Goal: Information Seeking & Learning: Learn about a topic

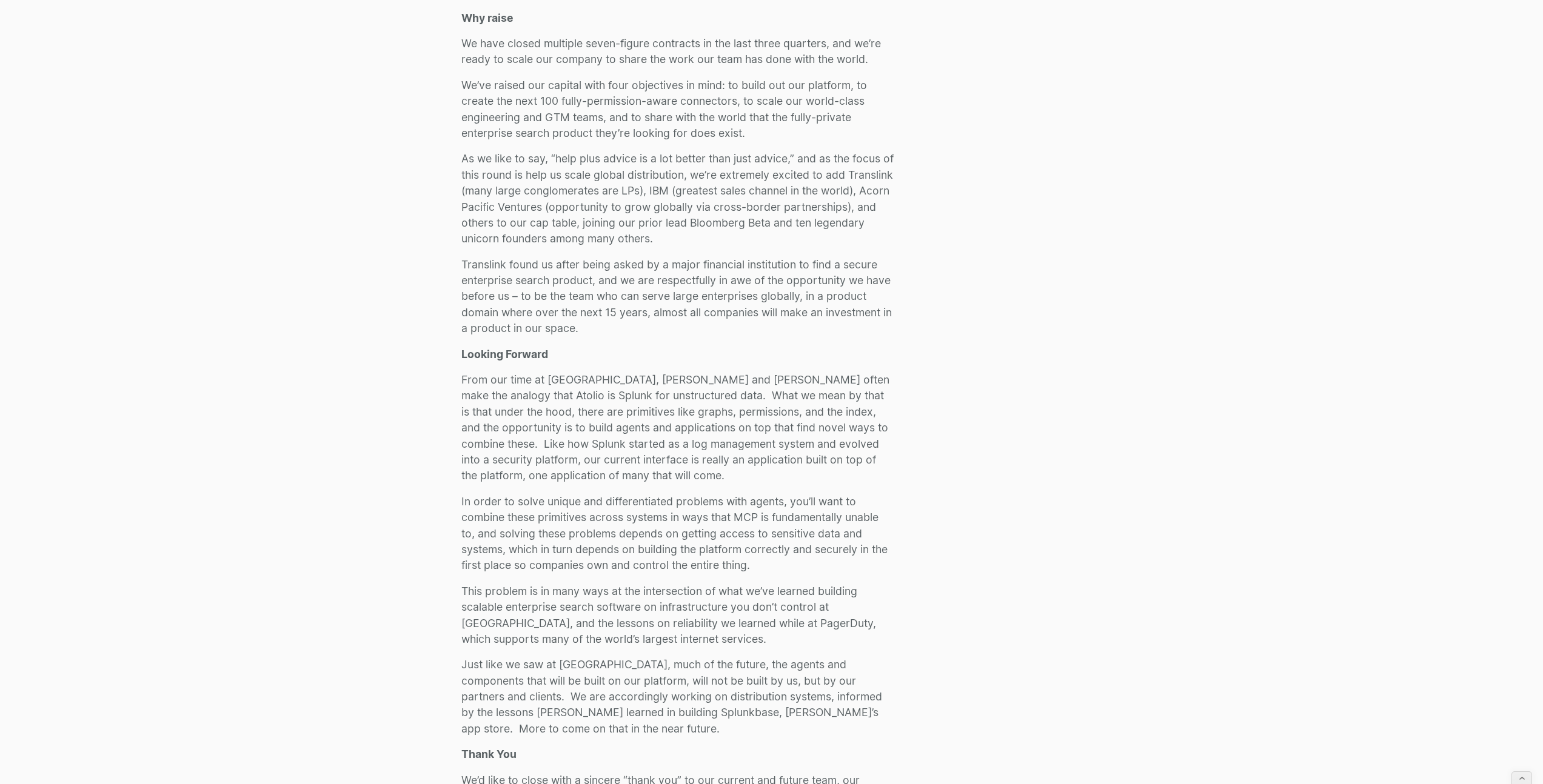
scroll to position [8, 0]
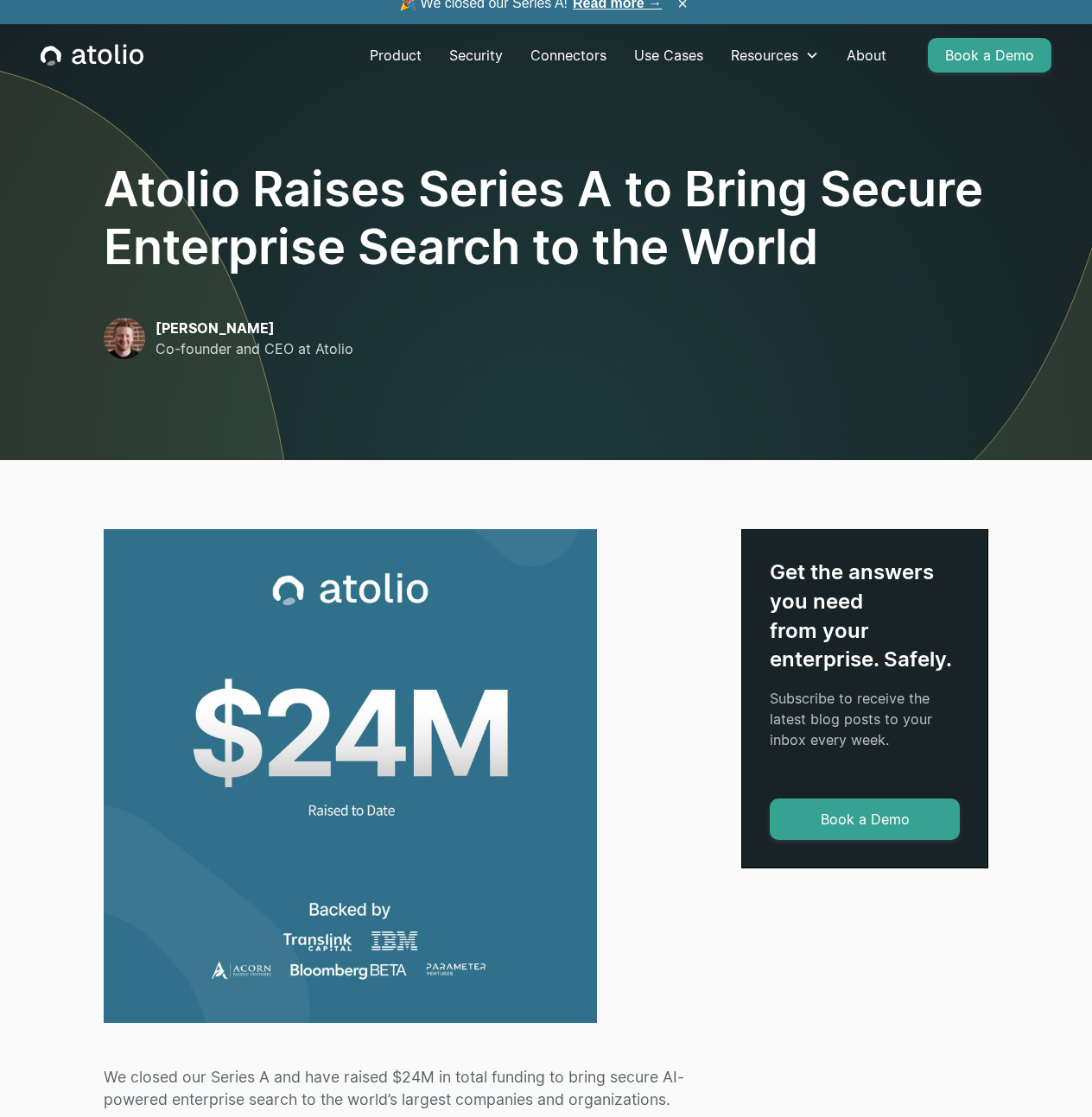
click at [98, 67] on div "Product Security Connectors Use Cases Resources Blog Podcast Case Studies Docum…" at bounding box center [546, 55] width 1052 height 63
click at [103, 46] on icon "home" at bounding box center [92, 55] width 102 height 23
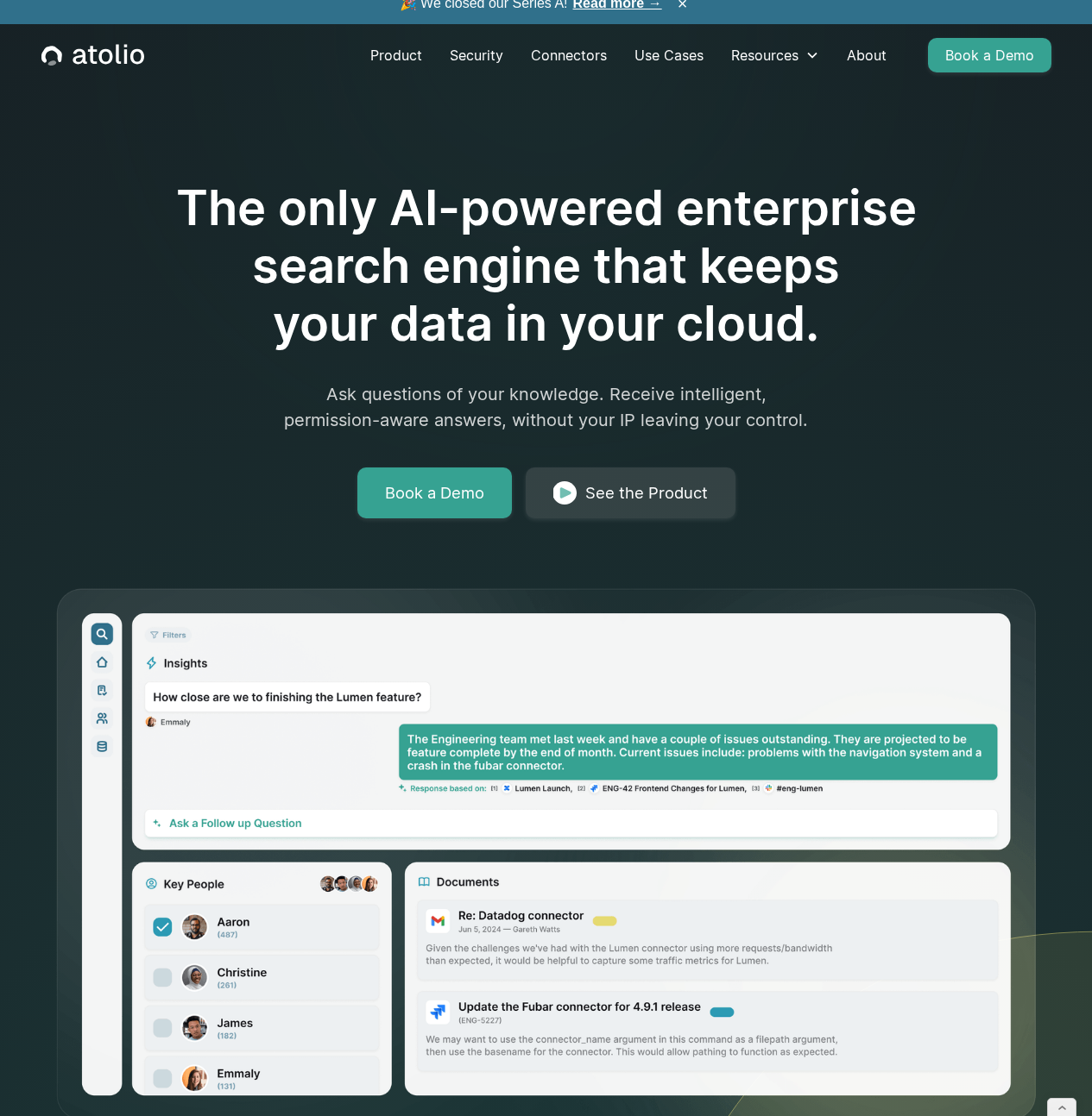
click at [819, 361] on div "The only AI-powered enterprise search engine that keeps your data in your cloud…" at bounding box center [546, 300] width 884 height 435
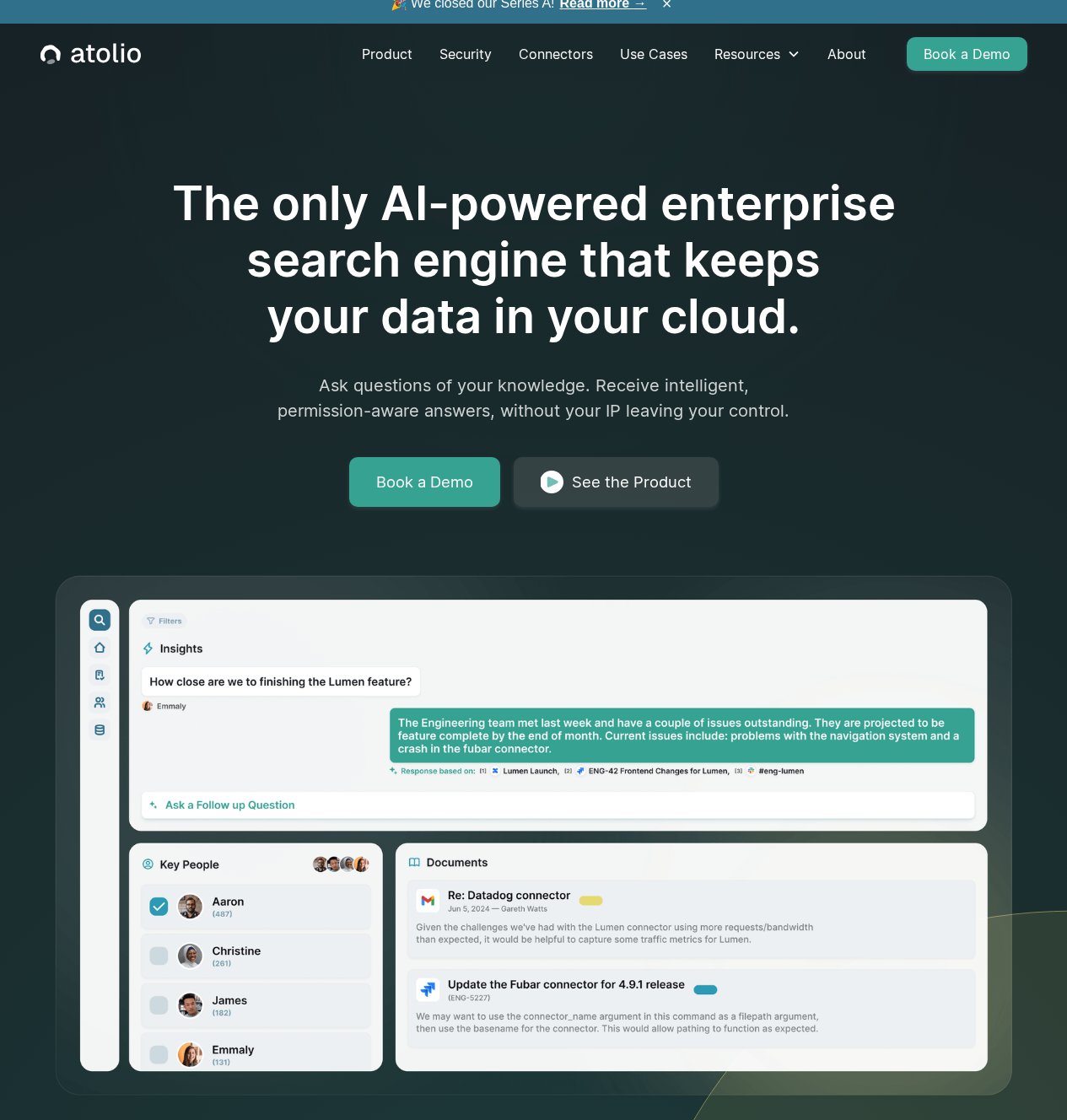
click at [617, 10] on link "Read more →" at bounding box center [603, 3] width 87 height 14
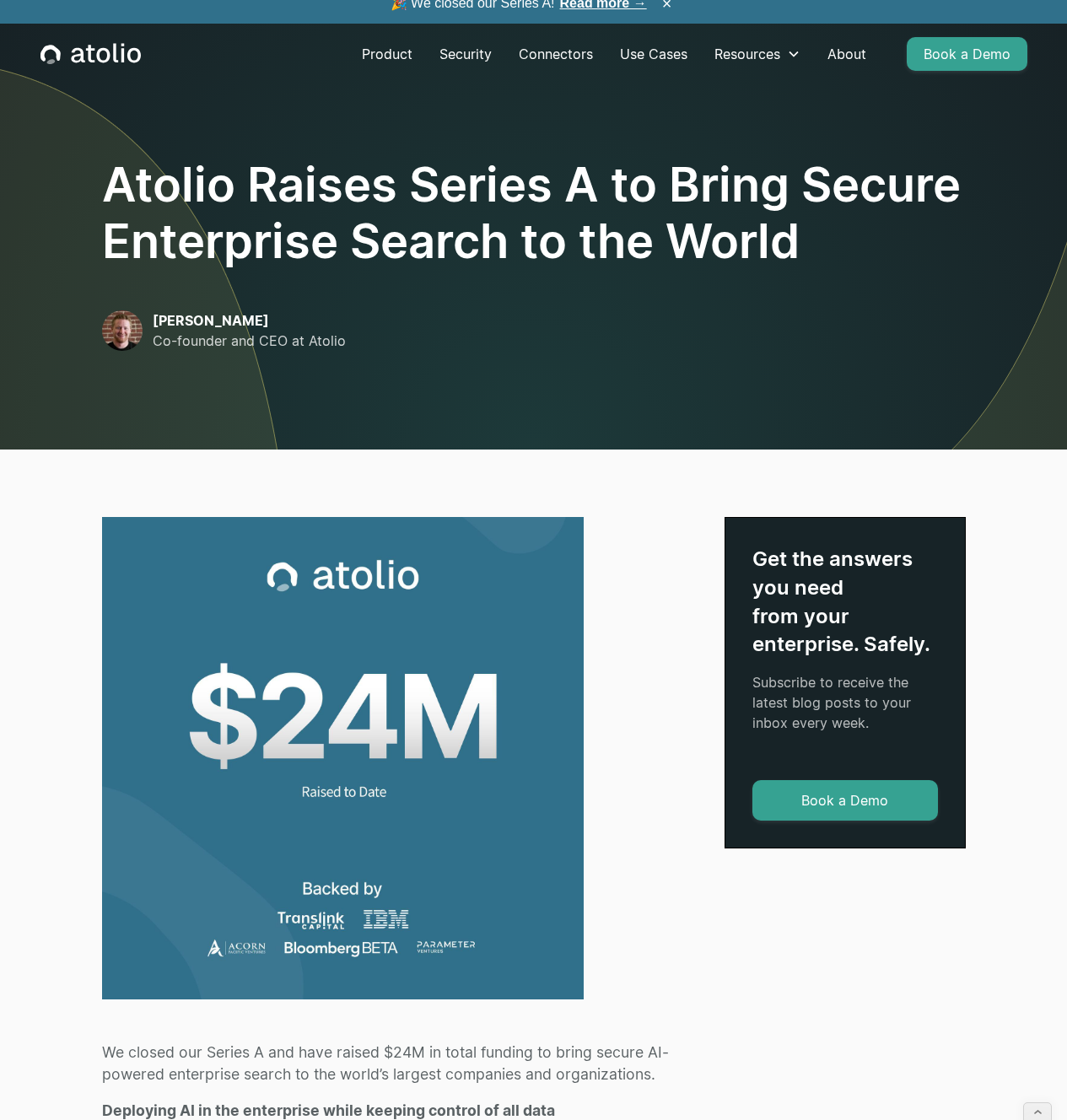
click at [80, 63] on icon "home" at bounding box center [77, 55] width 13 height 15
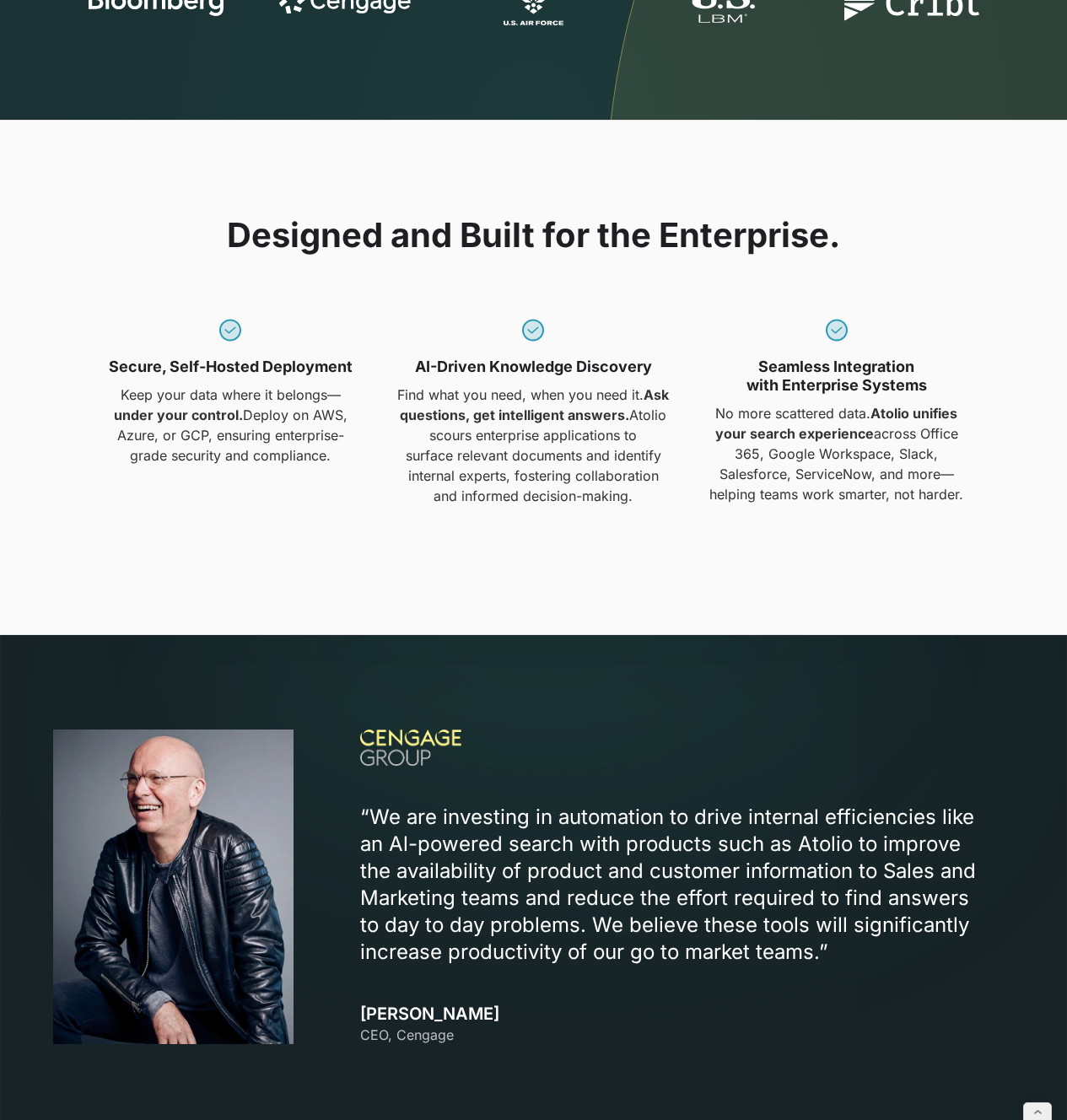
scroll to position [1373, 0]
